Goal: Information Seeking & Learning: Check status

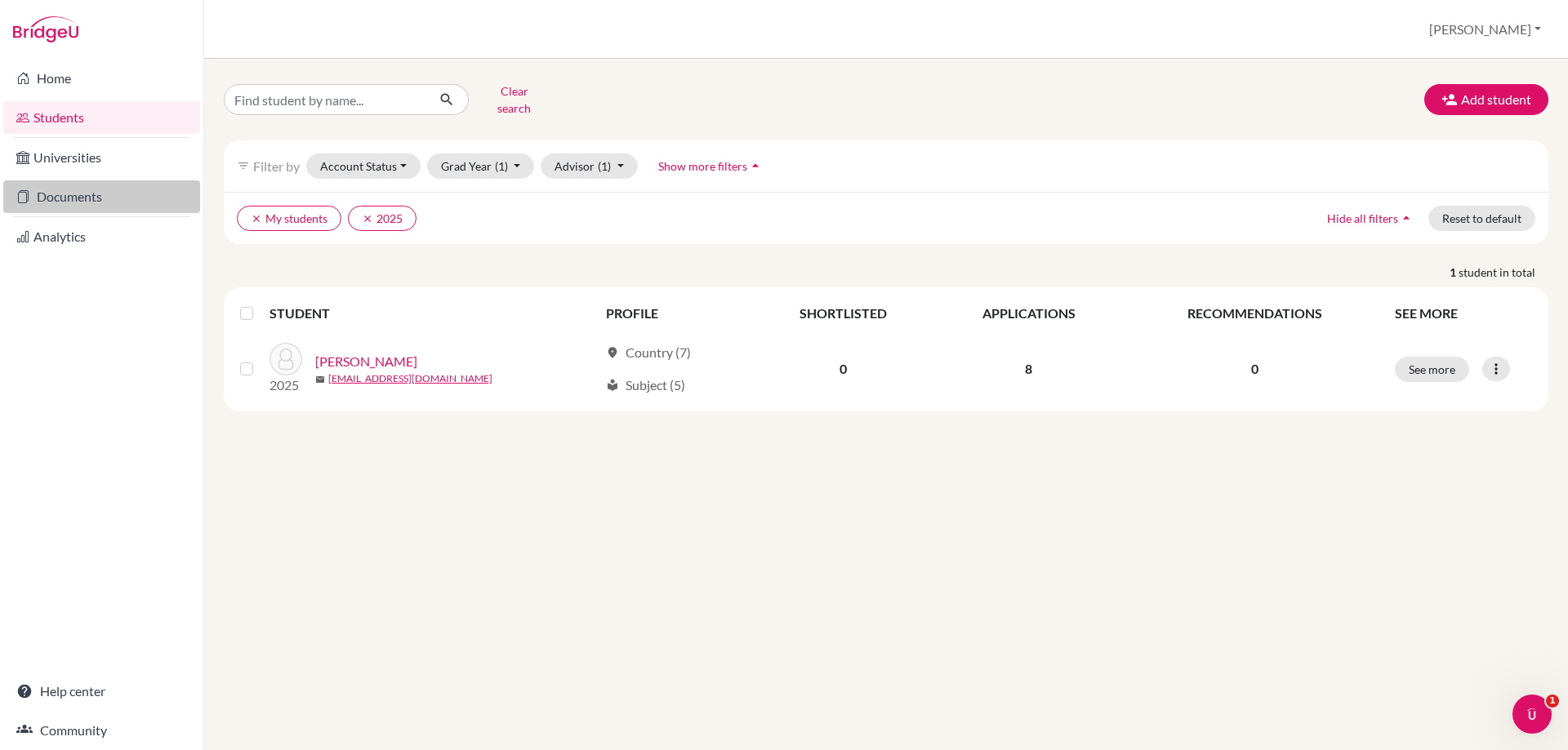
click at [83, 207] on link "Documents" at bounding box center [101, 196] width 196 height 33
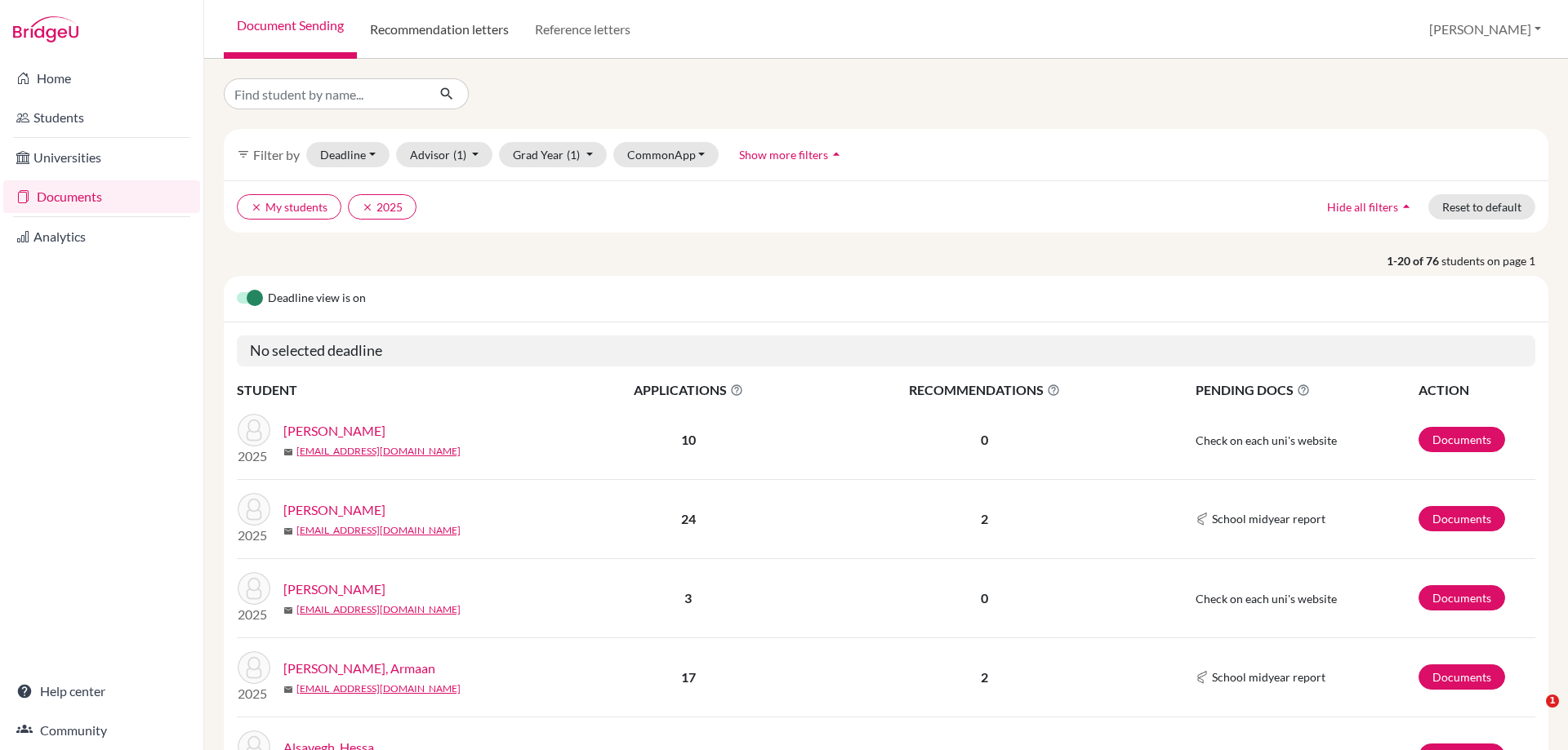
click at [459, 17] on link "Recommendation letters" at bounding box center [439, 29] width 165 height 59
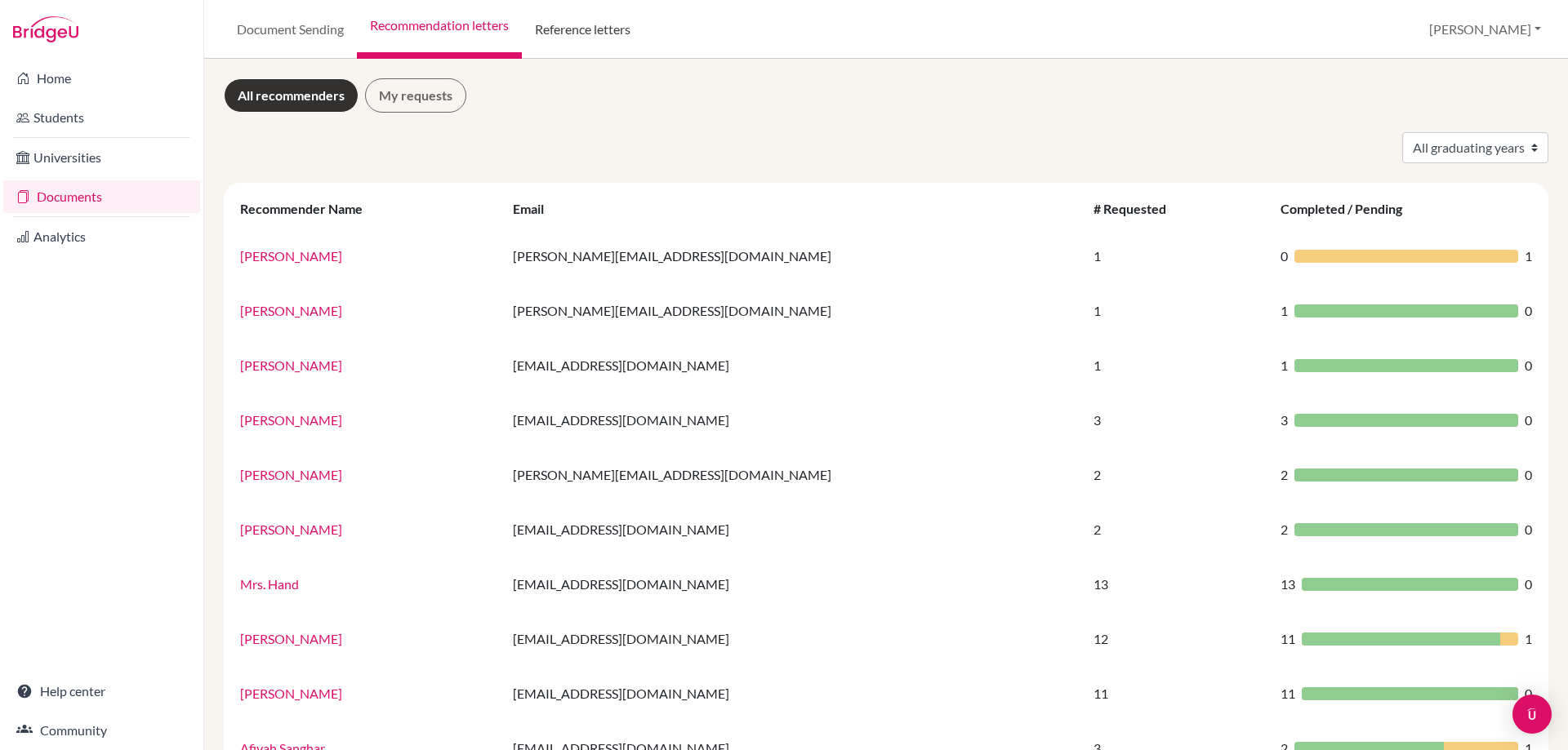
click at [569, 33] on link "Reference letters" at bounding box center [582, 29] width 121 height 59
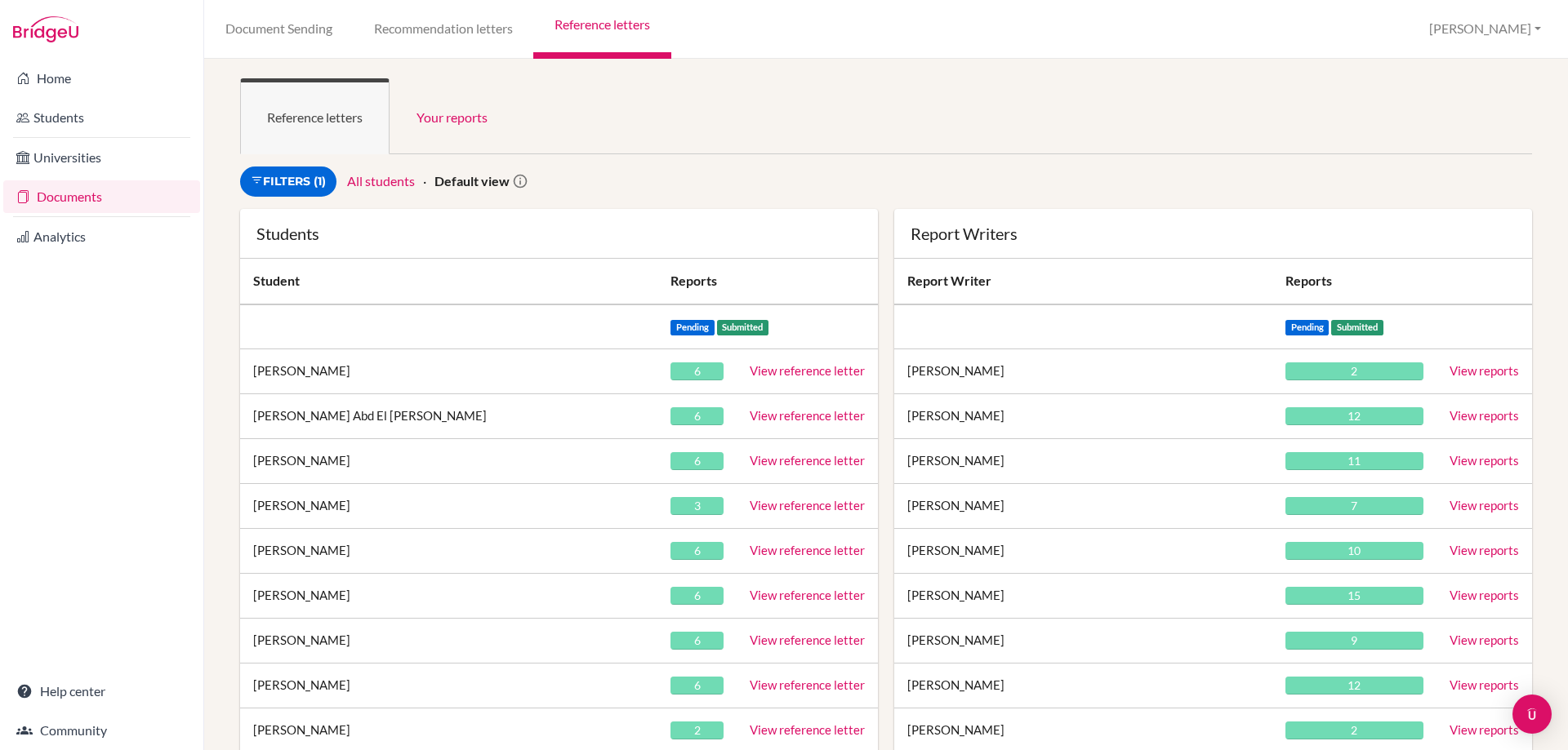
click at [666, 138] on ul "Reference letters Your reports" at bounding box center [886, 116] width 1292 height 76
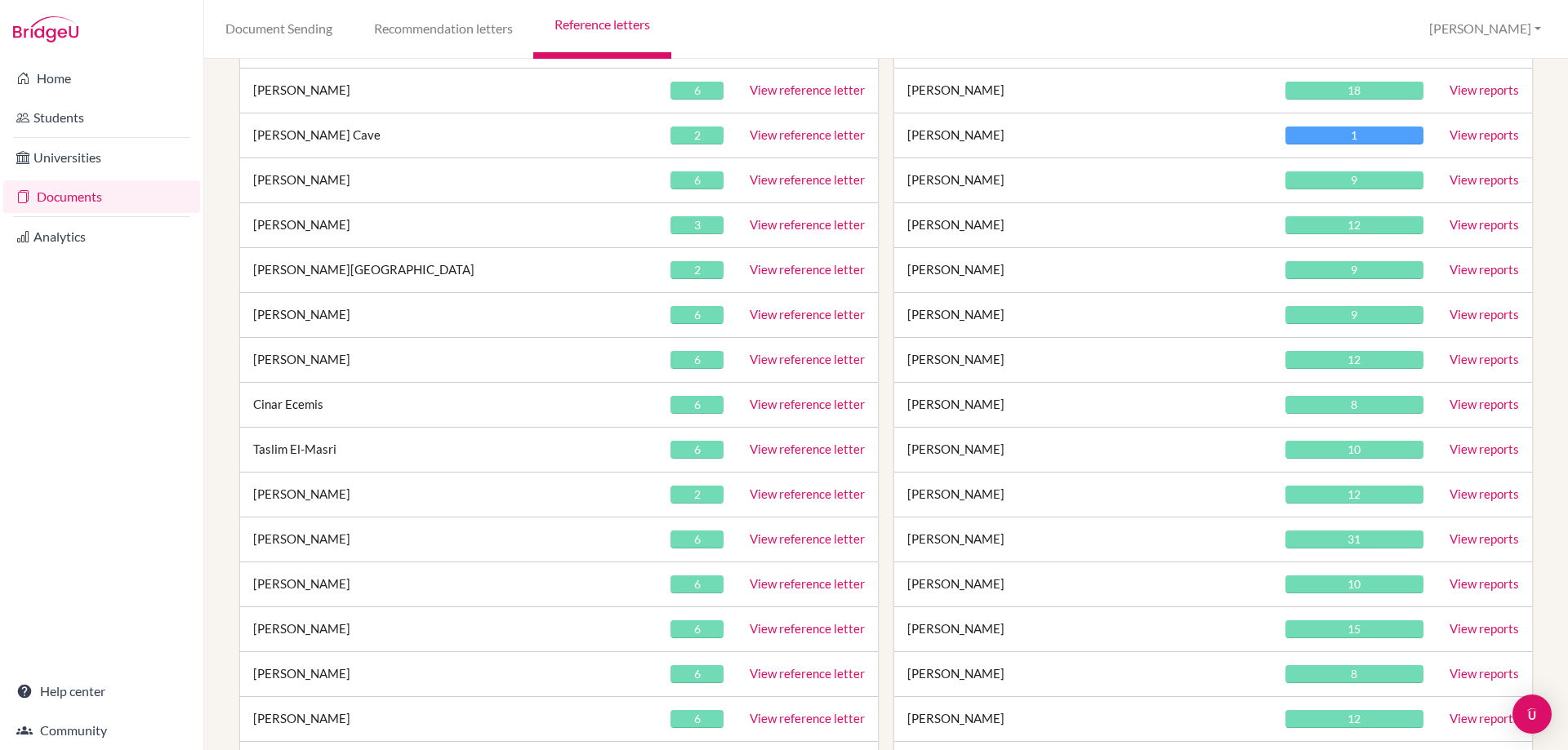
click at [758, 399] on link "View reference letter" at bounding box center [807, 404] width 115 height 15
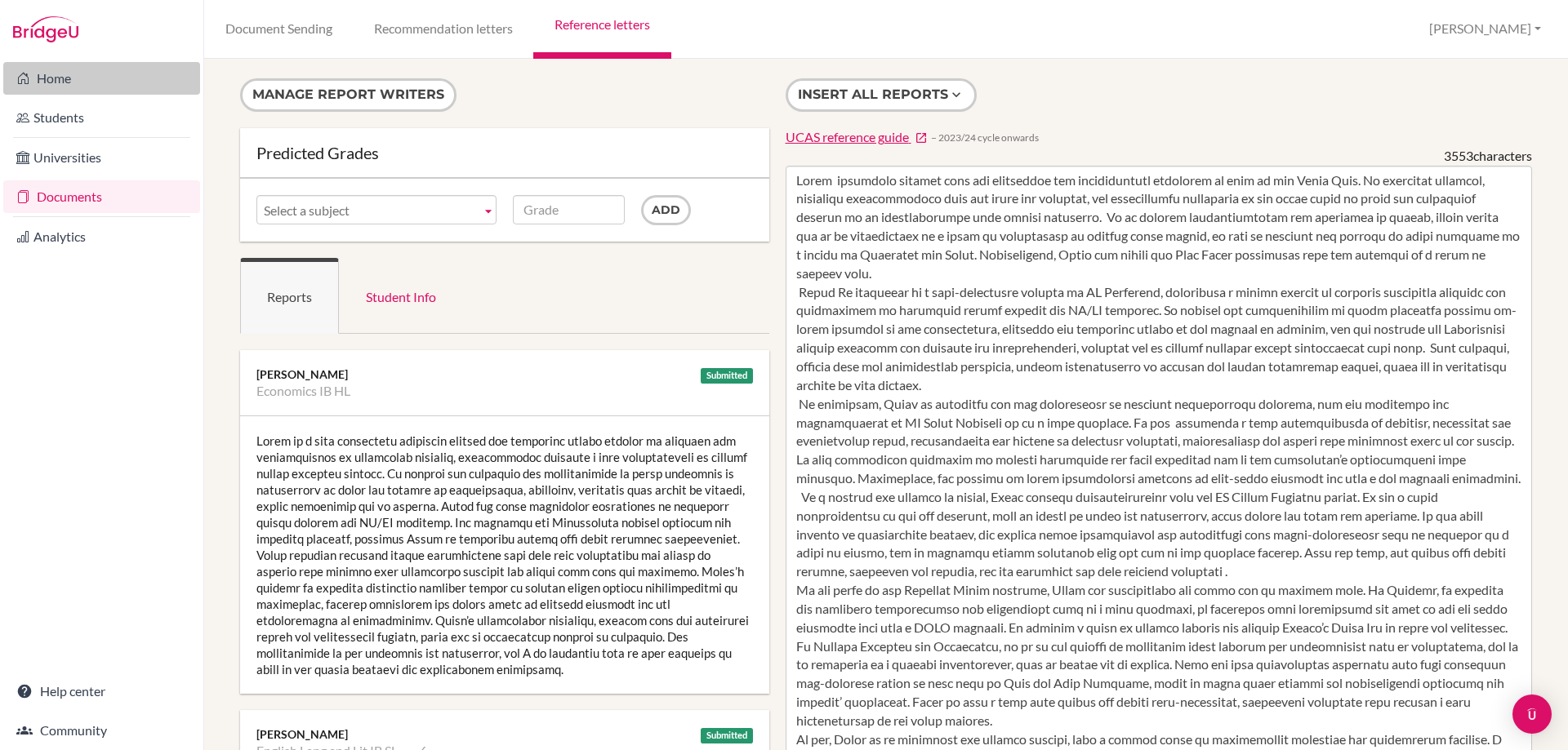
click at [63, 83] on link "Home" at bounding box center [101, 78] width 196 height 33
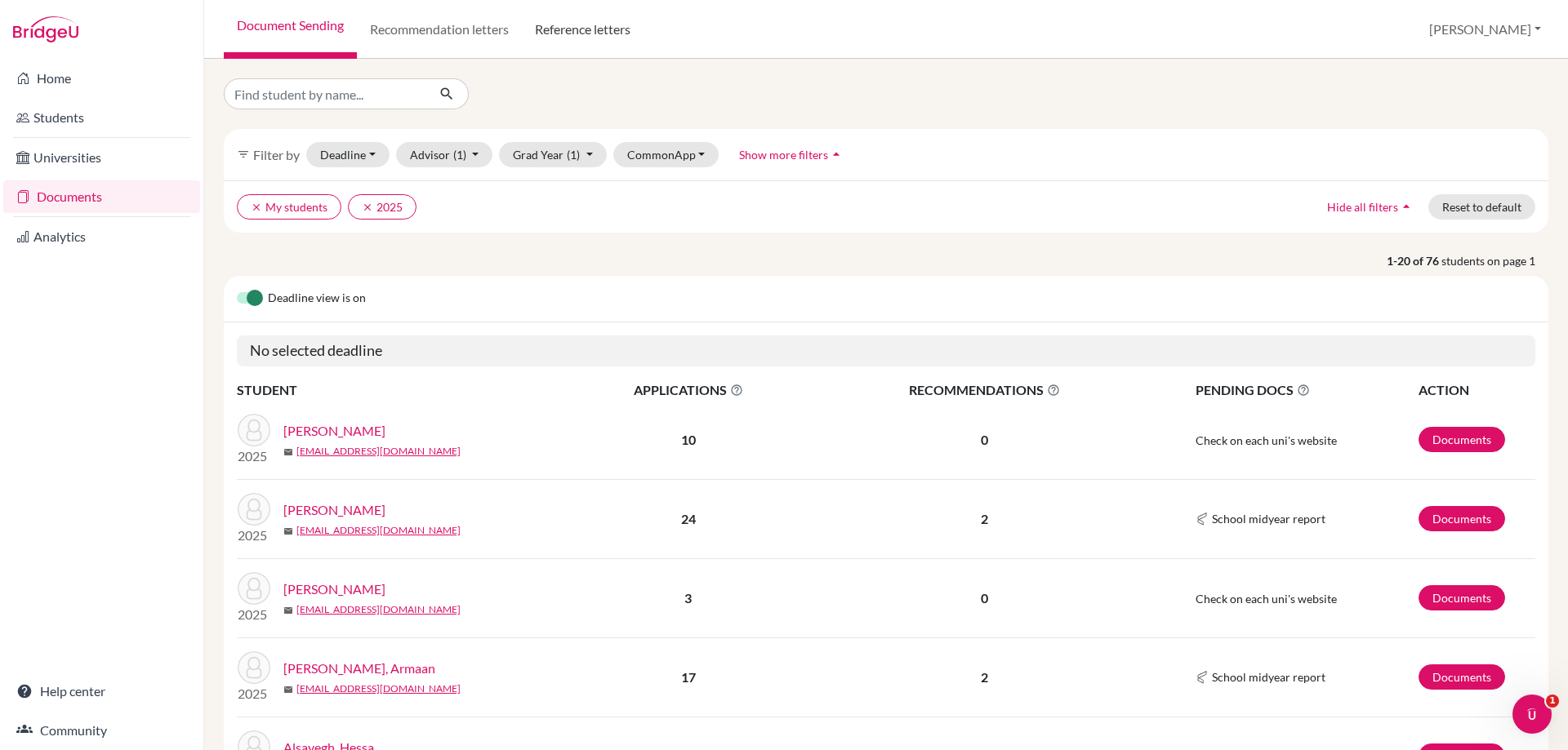
click at [569, 36] on link "Reference letters" at bounding box center [582, 29] width 121 height 59
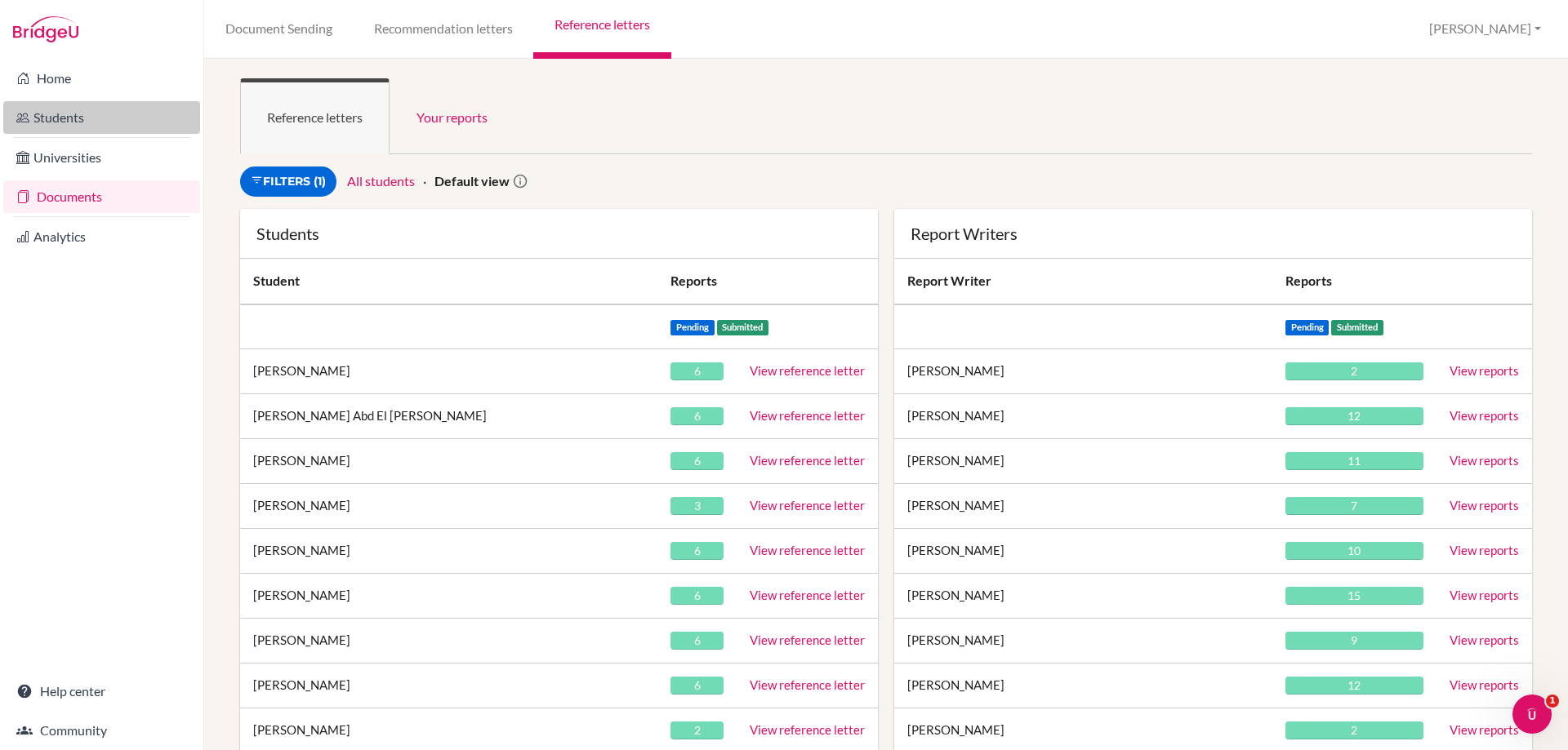
click at [37, 121] on link "Students" at bounding box center [101, 117] width 196 height 33
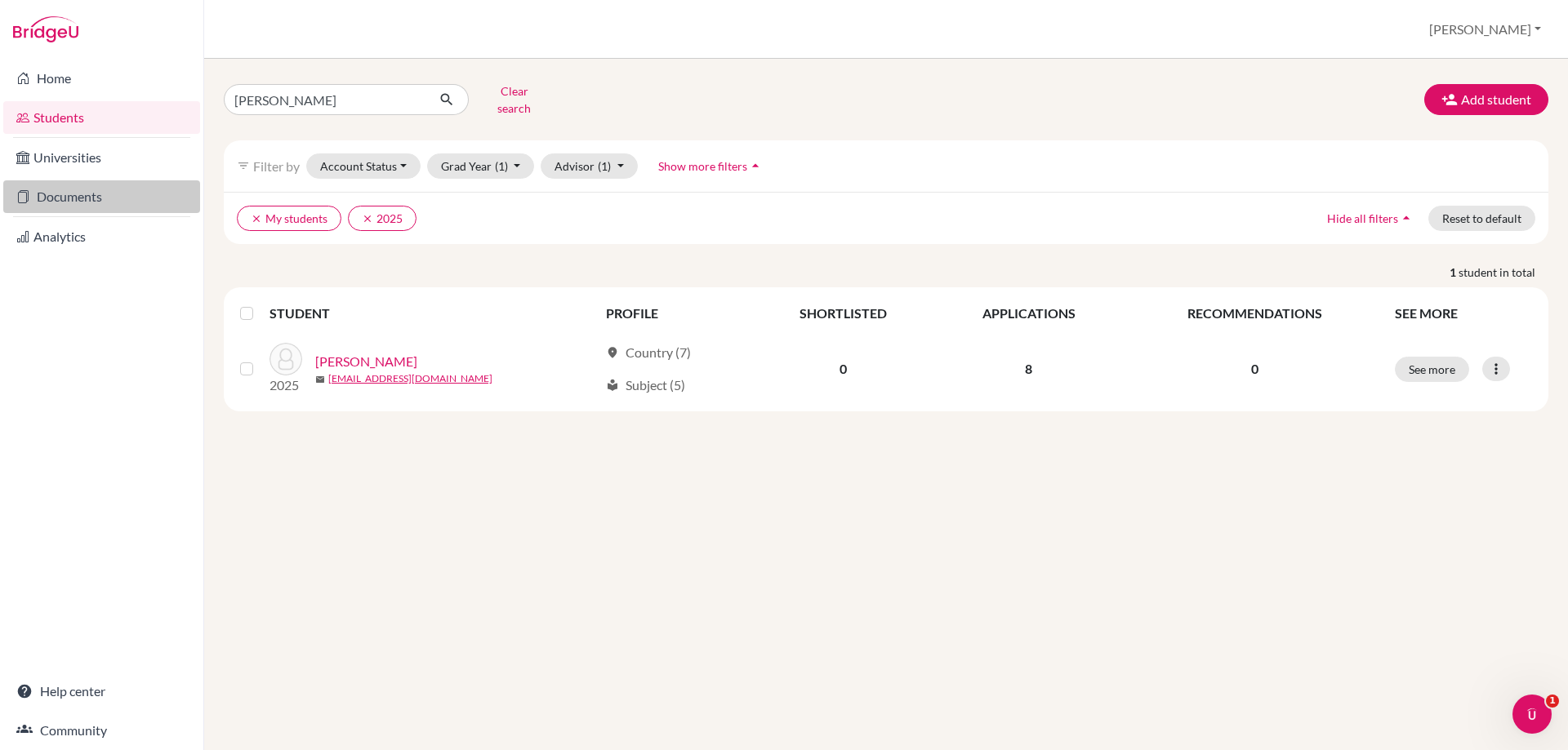
drag, startPoint x: 45, startPoint y: 192, endPoint x: 109, endPoint y: 183, distance: 64.6
click at [45, 191] on link "Documents" at bounding box center [101, 196] width 196 height 33
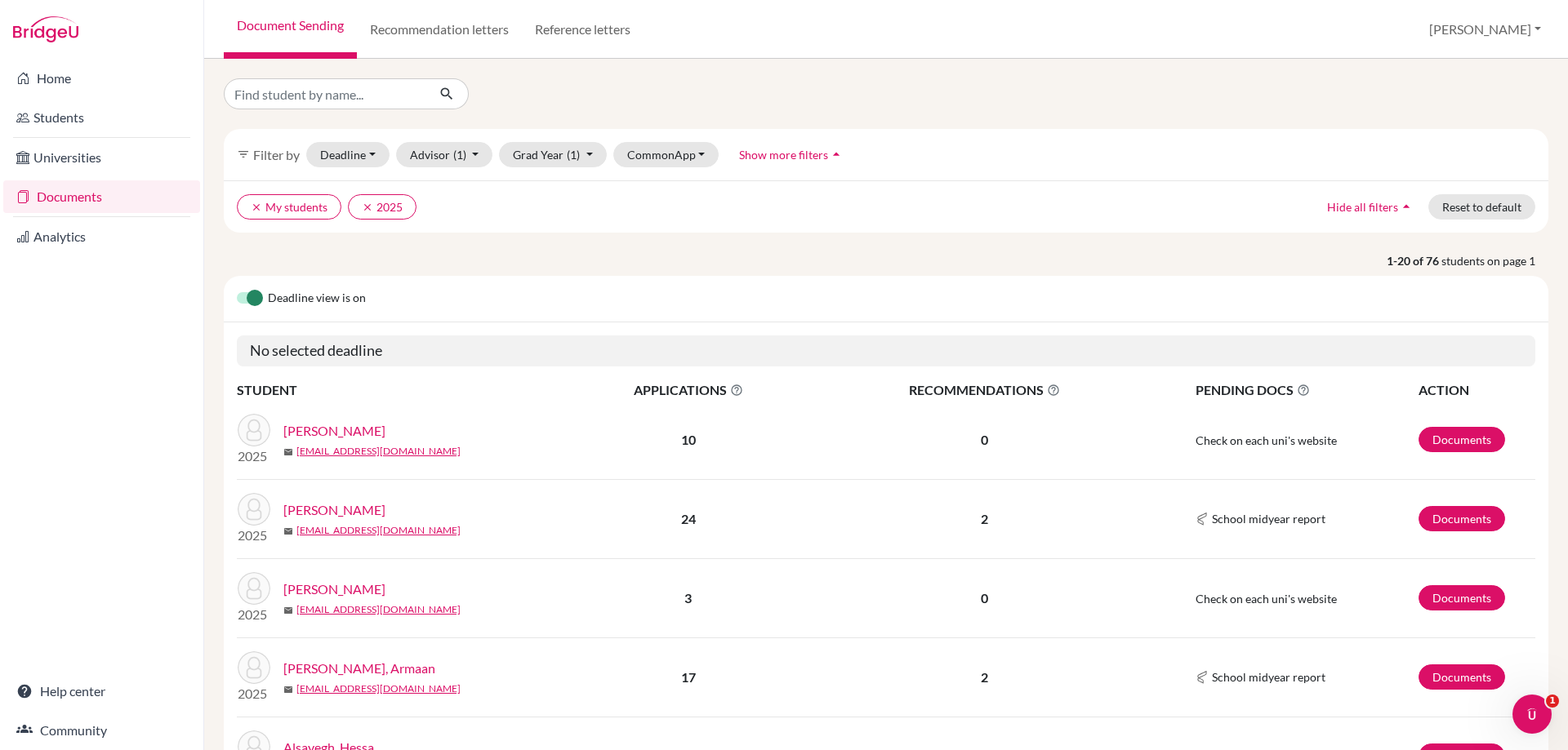
scroll to position [164, 0]
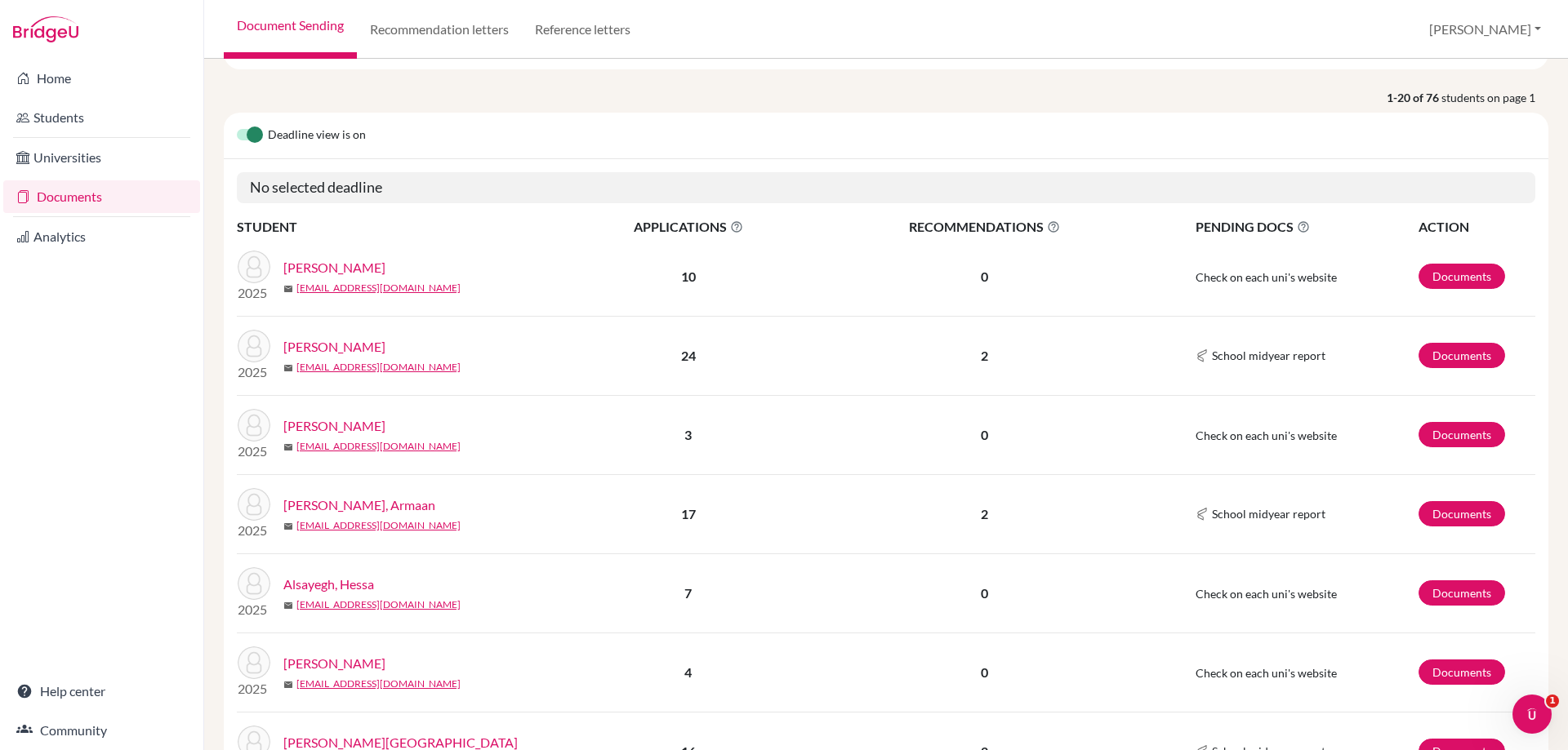
click at [295, 337] on link "[PERSON_NAME]" at bounding box center [334, 347] width 102 height 20
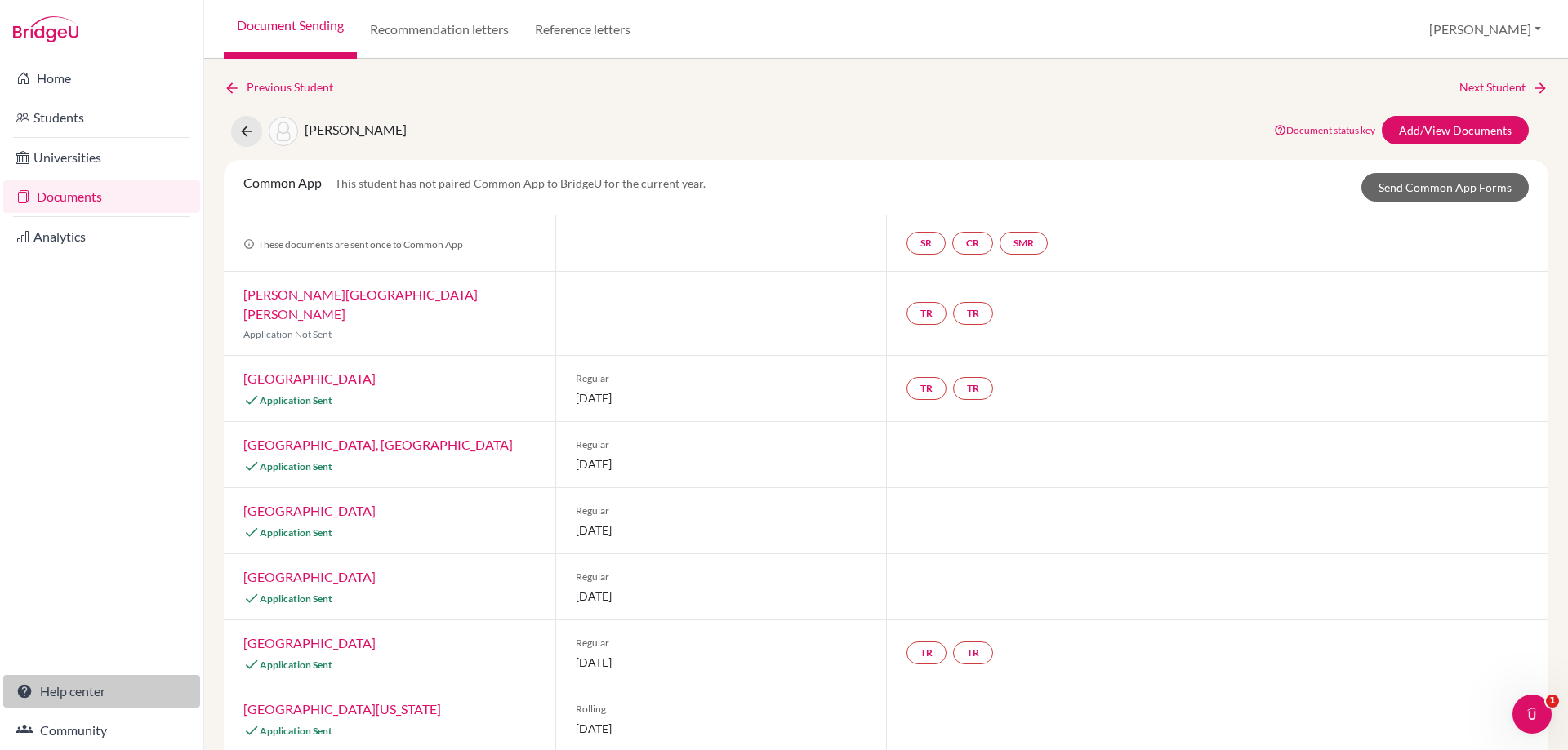
click at [85, 691] on link "Help center" at bounding box center [101, 691] width 196 height 33
click at [1492, 24] on button "[PERSON_NAME]" at bounding box center [1484, 29] width 127 height 31
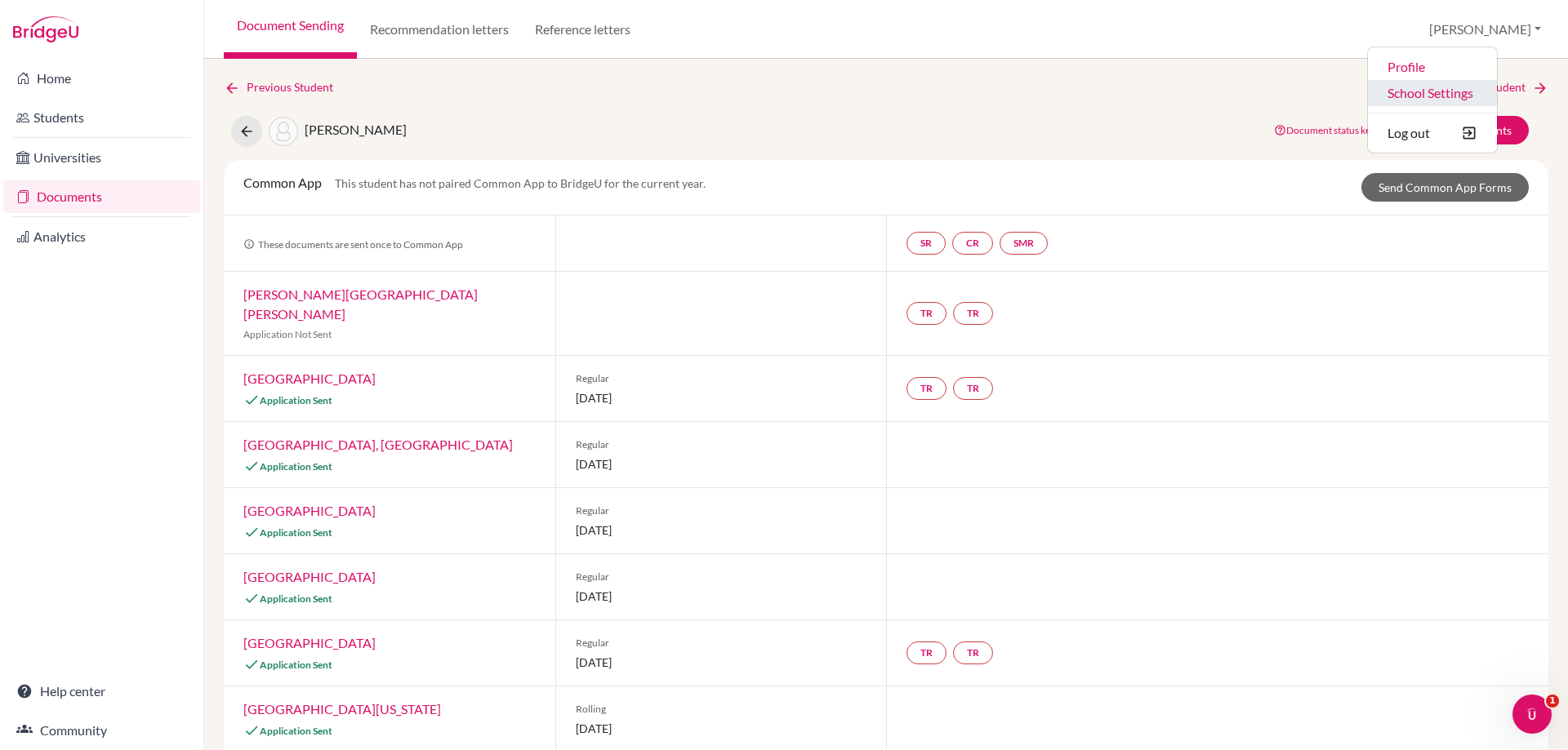
click at [1464, 93] on link "School Settings" at bounding box center [1432, 93] width 129 height 26
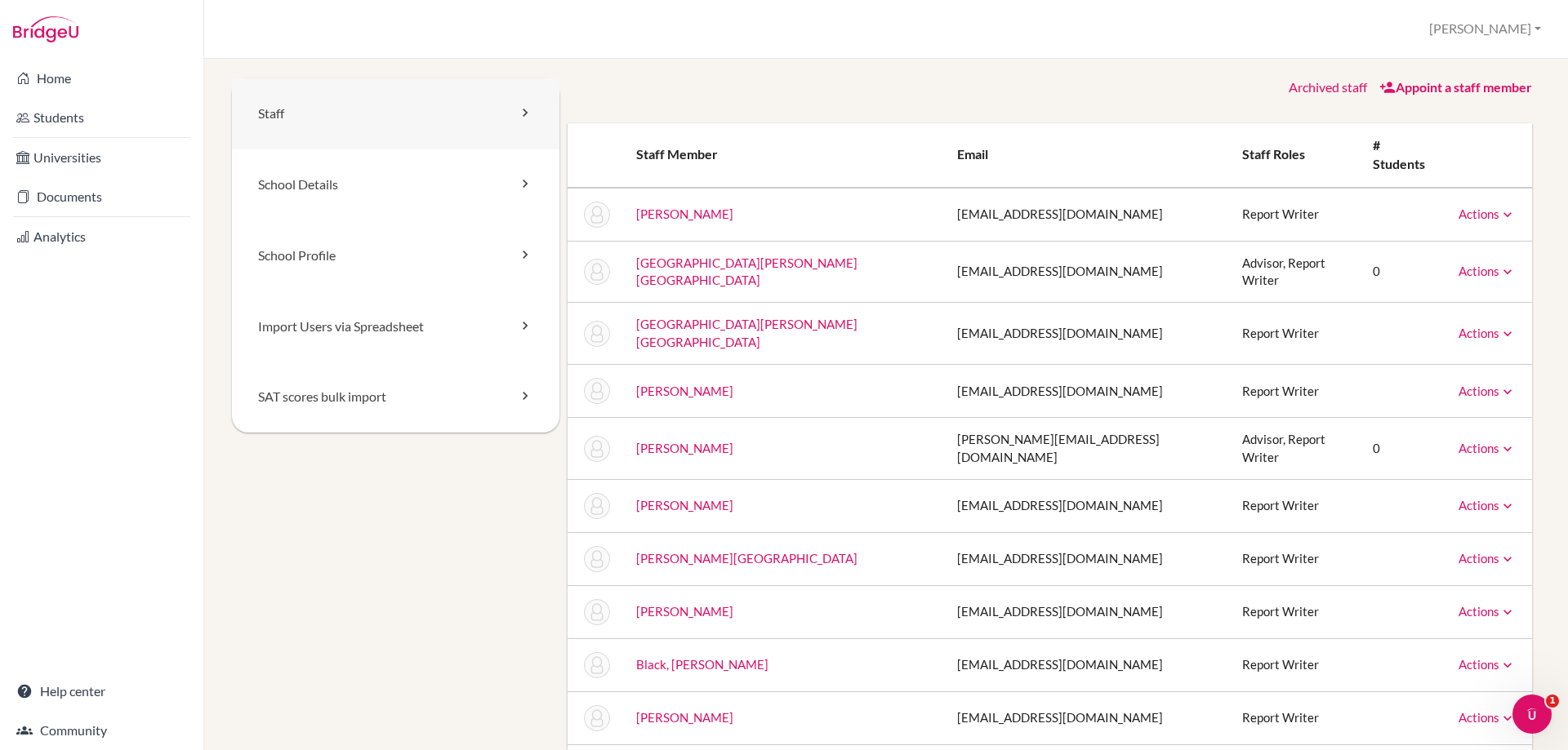
click at [521, 112] on icon at bounding box center [525, 112] width 16 height 16
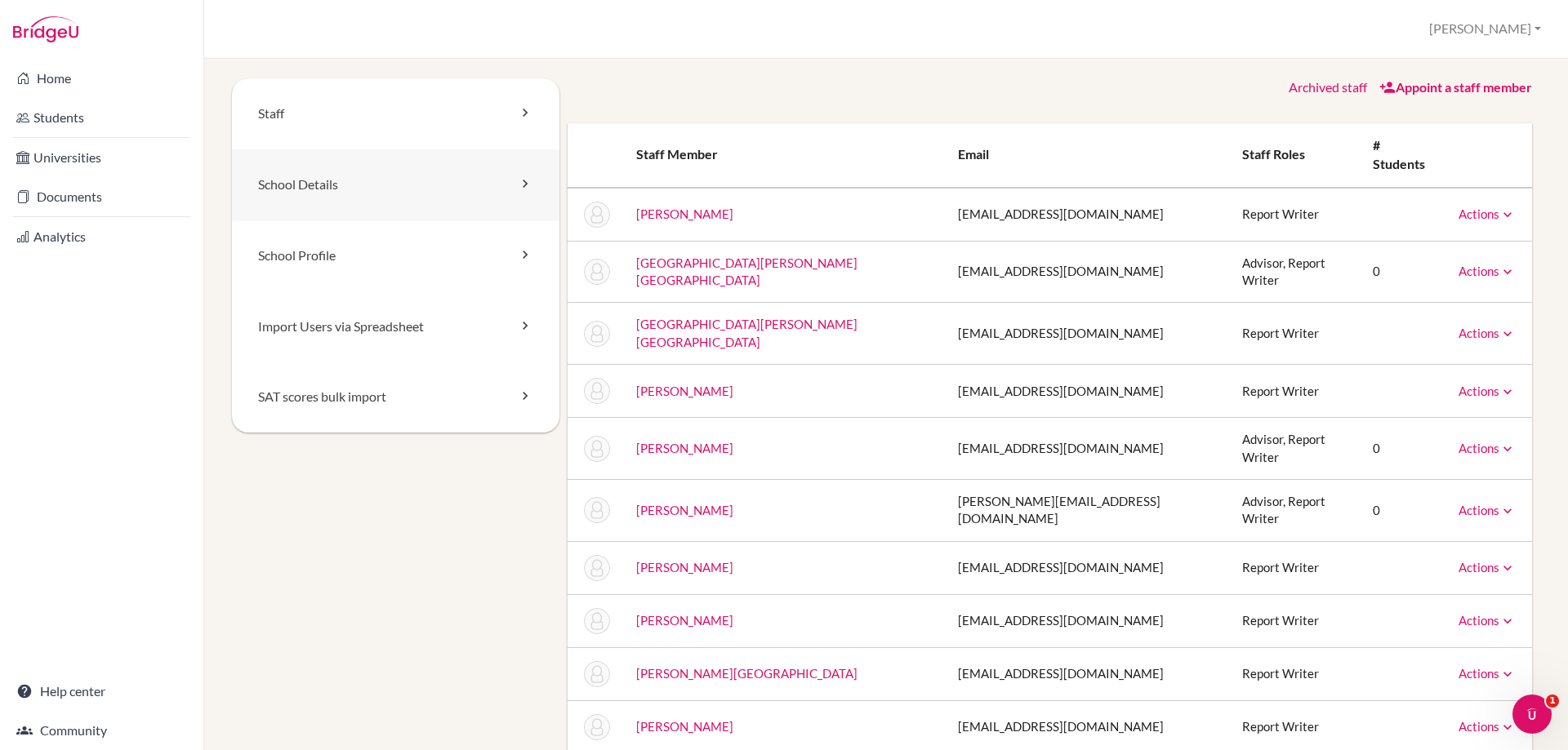
click at [521, 180] on icon at bounding box center [525, 183] width 16 height 16
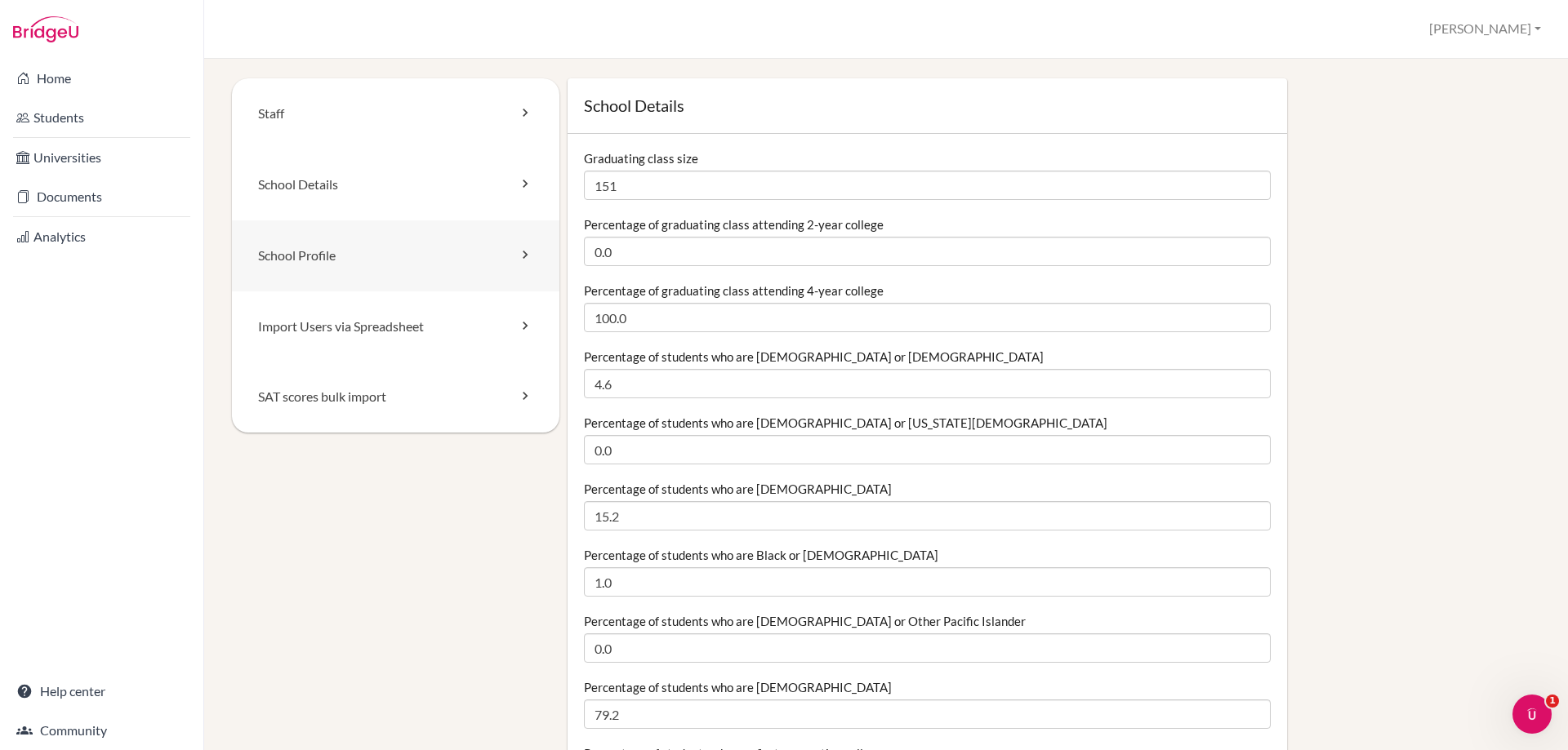
click at [521, 253] on icon at bounding box center [525, 254] width 16 height 16
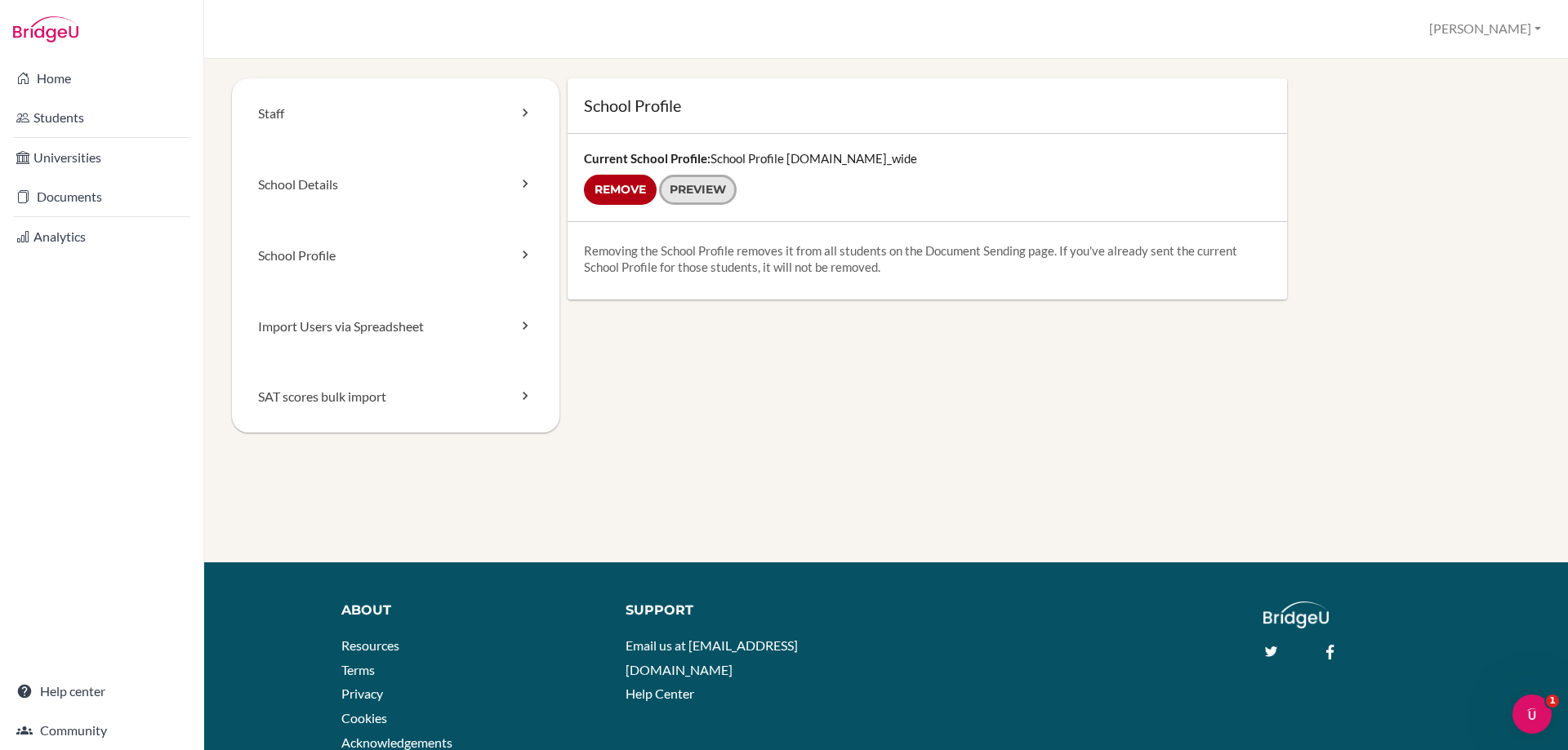
click at [698, 190] on link "Preview" at bounding box center [698, 190] width 78 height 30
